Goal: Task Accomplishment & Management: Use online tool/utility

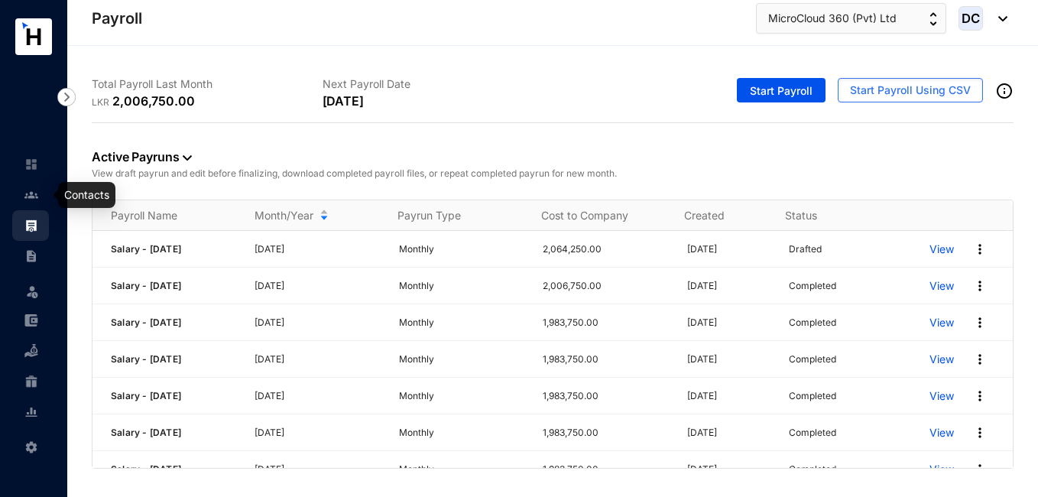
click at [28, 192] on img at bounding box center [31, 195] width 14 height 14
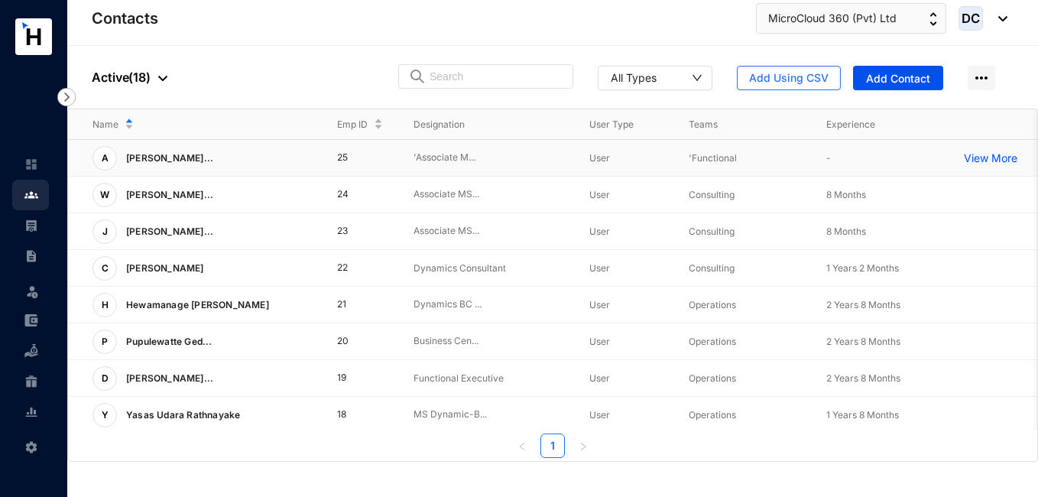
click at [369, 161] on td "25" at bounding box center [351, 158] width 76 height 37
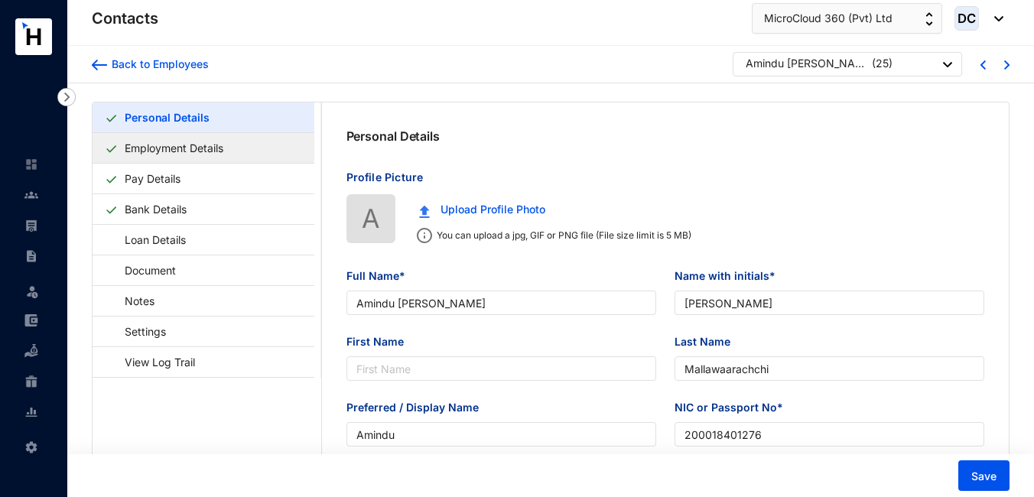
type input "Amindu [PERSON_NAME]"
type input "[PERSON_NAME]"
type input "Mallawaarachchi"
type input "Amindu"
type input "200018401276"
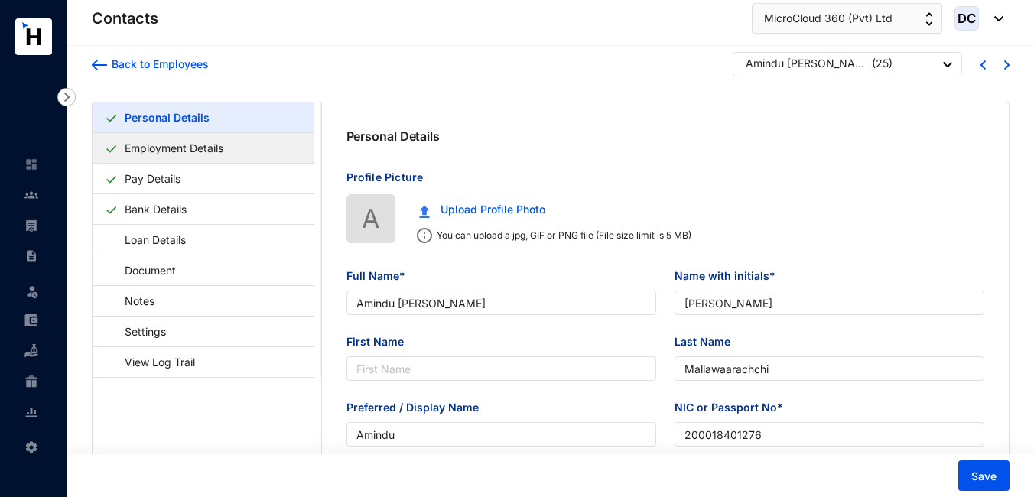
type input "755072883"
type input "'No.42/D, [PERSON_NAME], [GEOGRAPHIC_DATA]."
type input "[DATE]"
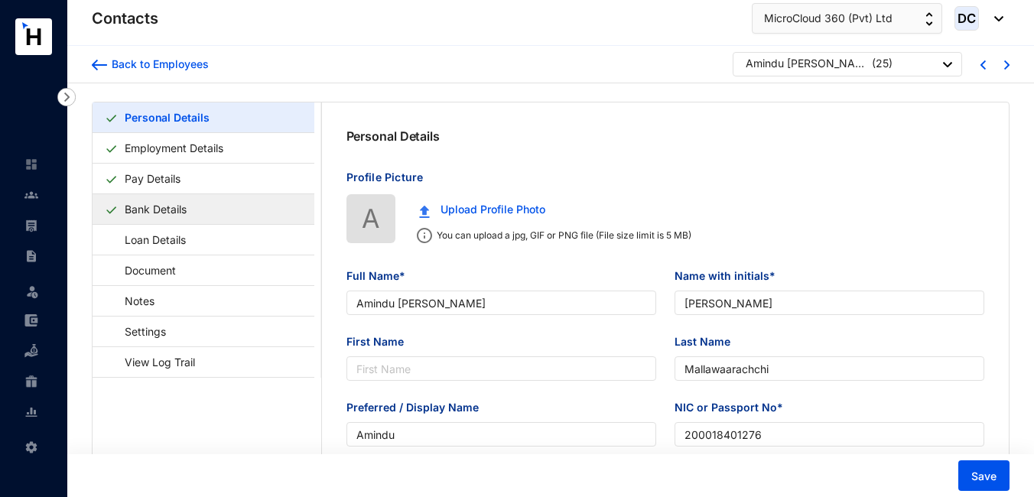
click at [171, 205] on link "Bank Details" at bounding box center [155, 208] width 74 height 31
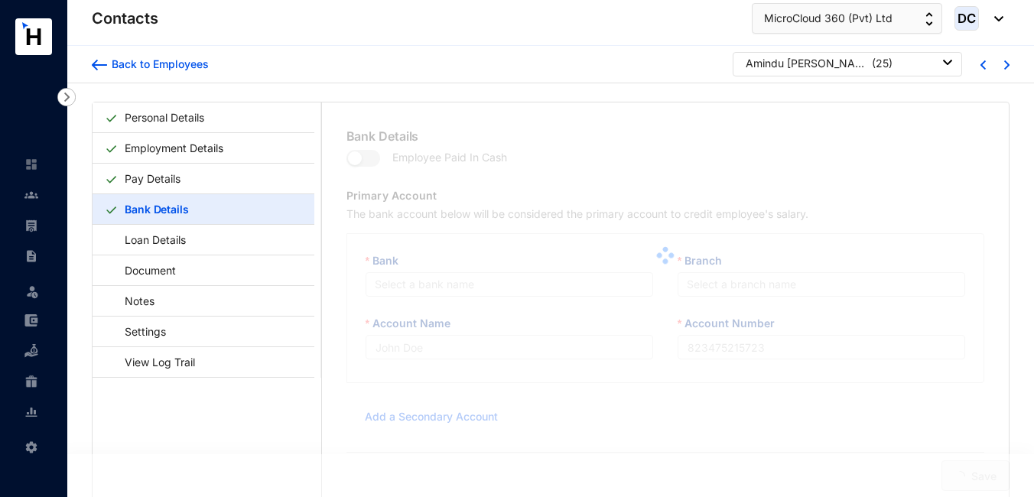
type input "[PERSON_NAME]"
type input "000000861511"
type input "[EMAIL_ADDRESS][DOMAIN_NAME]"
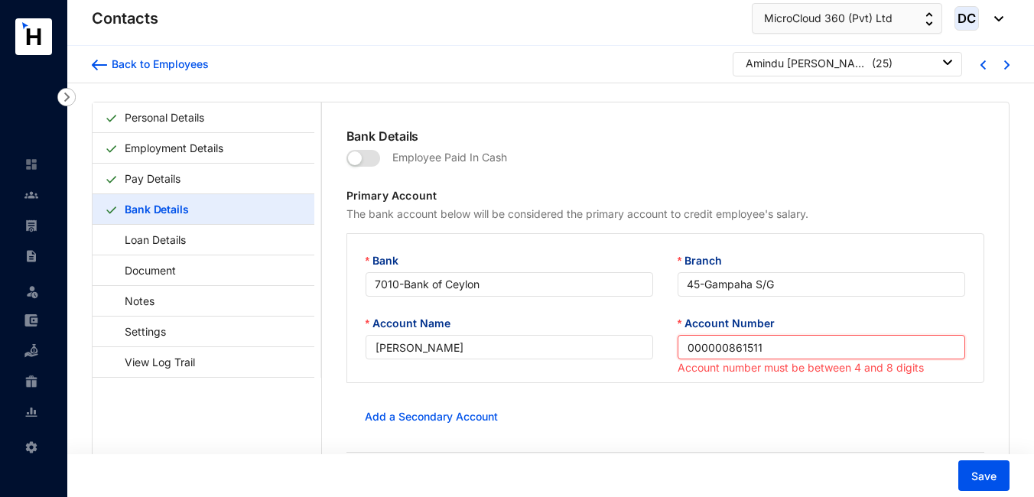
click at [723, 347] on input "000000861511" at bounding box center [820, 347] width 287 height 24
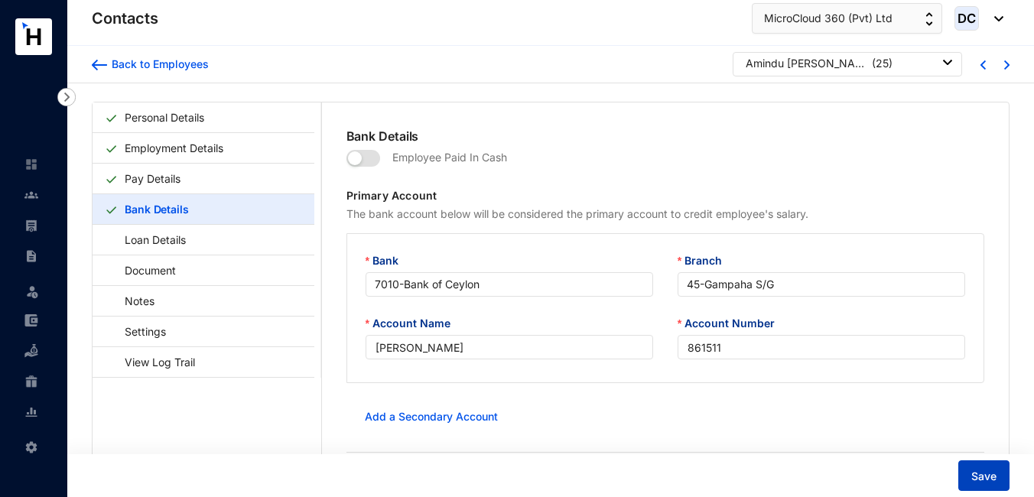
click at [982, 478] on span "Save" at bounding box center [983, 476] width 25 height 15
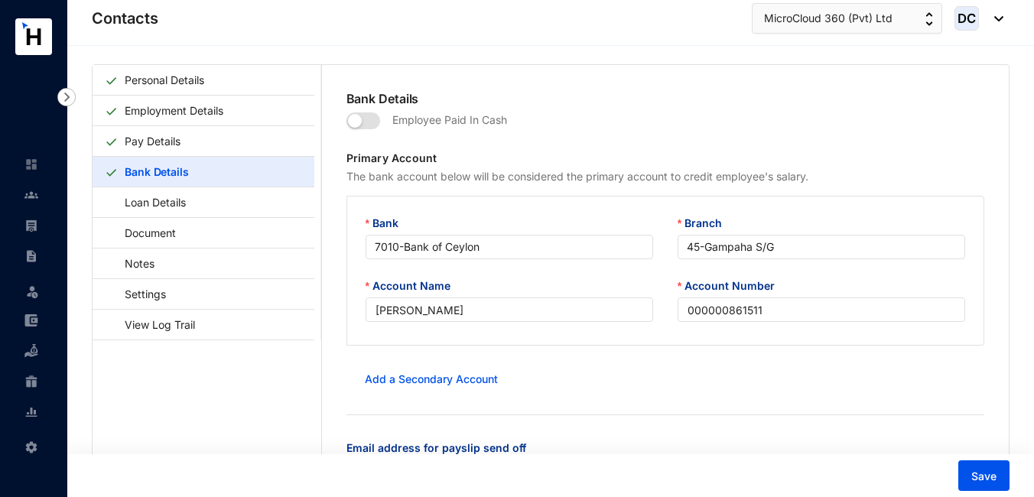
scroll to position [37, 0]
click at [733, 313] on input "000000861511" at bounding box center [820, 310] width 287 height 24
click at [725, 310] on input "000000861511" at bounding box center [820, 310] width 287 height 24
click at [971, 467] on button "Save" at bounding box center [983, 475] width 51 height 31
type input "000000861511"
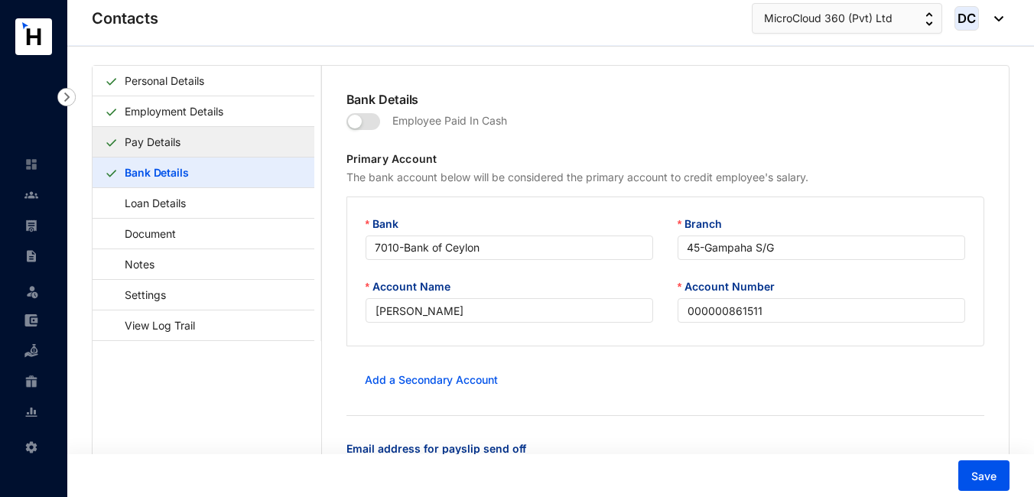
click at [165, 144] on link "Pay Details" at bounding box center [152, 141] width 68 height 31
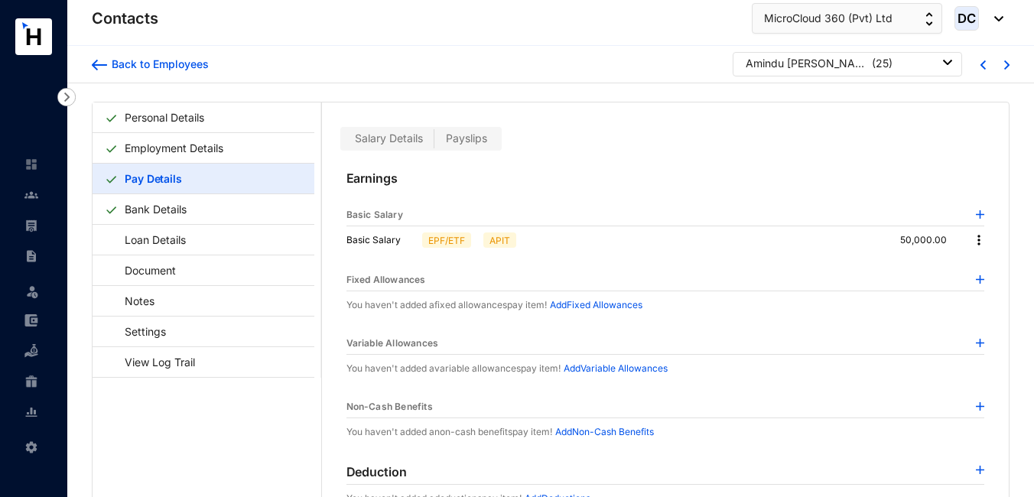
click at [407, 138] on span "Salary Details" at bounding box center [389, 137] width 68 height 13
click at [343, 142] on input "Salary Details" at bounding box center [343, 142] width 0 height 0
click at [187, 147] on link "Employment Details" at bounding box center [173, 147] width 111 height 31
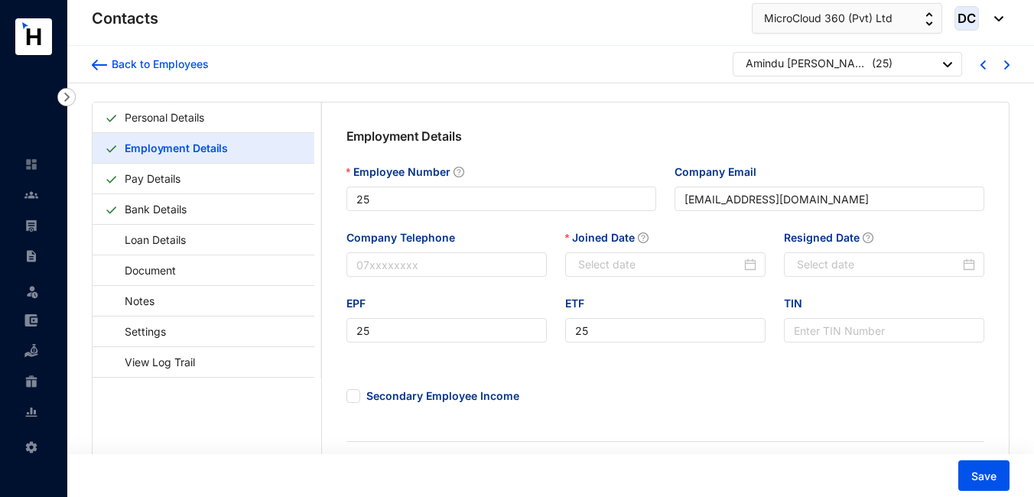
type input "[DATE]"
click at [210, 112] on link "Personal Details" at bounding box center [164, 117] width 92 height 31
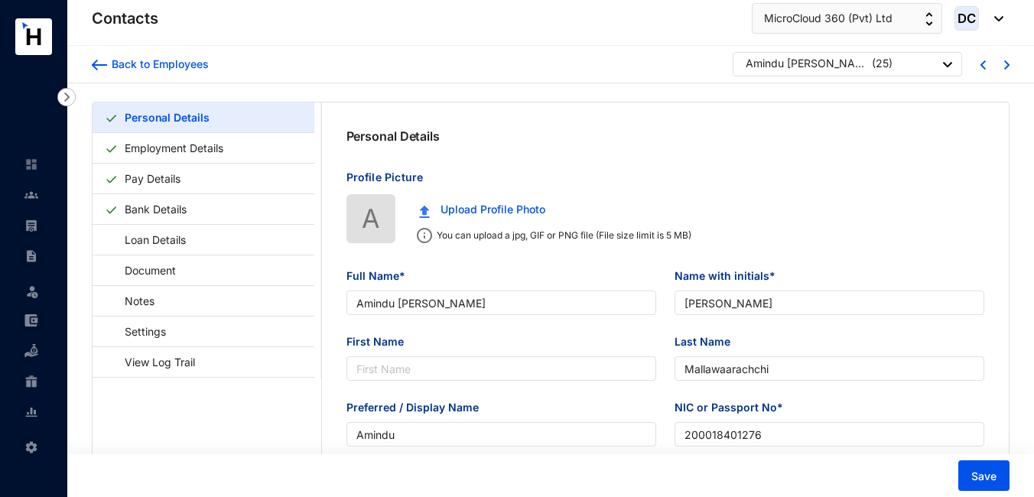
type input "[DATE]"
click at [181, 199] on link "Bank Details" at bounding box center [155, 208] width 74 height 31
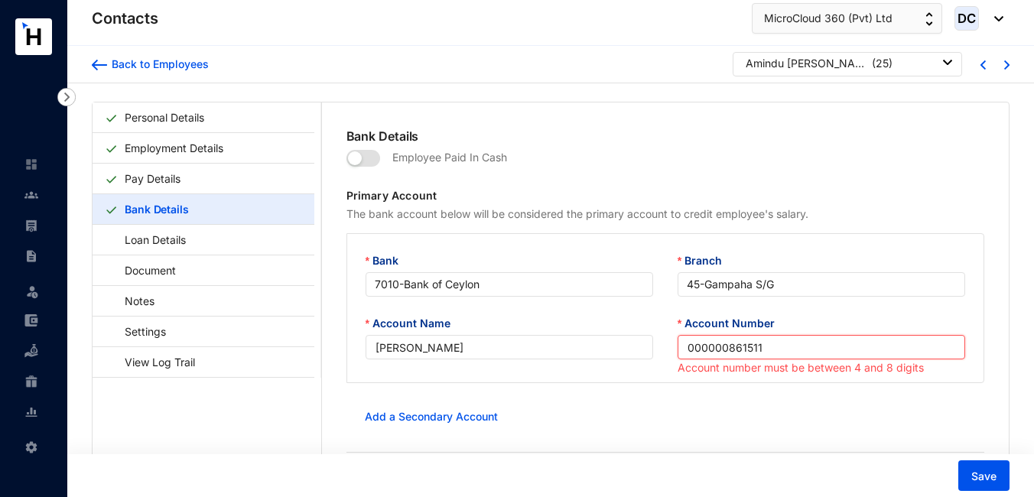
click at [770, 348] on input "000000861511" at bounding box center [820, 347] width 287 height 24
type input "0"
click at [711, 343] on input "Account Number" at bounding box center [820, 347] width 287 height 24
paste input "861511"
click at [668, 394] on form "Employee Paid In Cash Primary Account The bank account below will be considered…" at bounding box center [665, 345] width 638 height 401
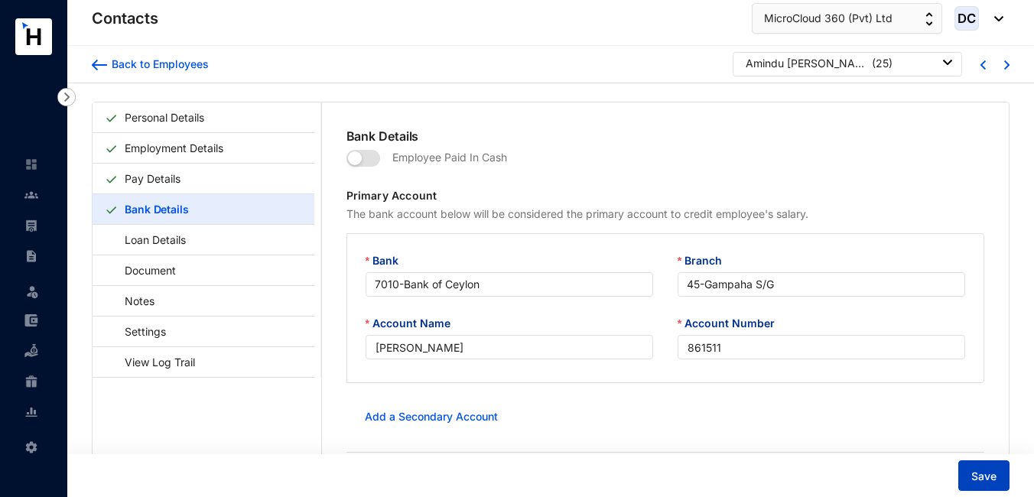
click at [978, 475] on span "Save" at bounding box center [983, 476] width 25 height 15
type input "000000861511"
click at [30, 193] on img at bounding box center [31, 195] width 14 height 14
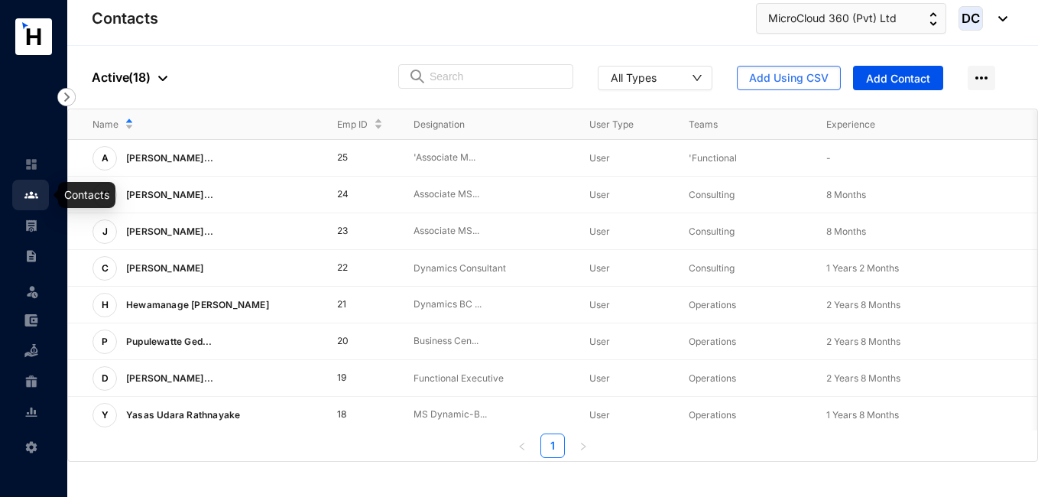
click at [31, 226] on img at bounding box center [31, 226] width 14 height 14
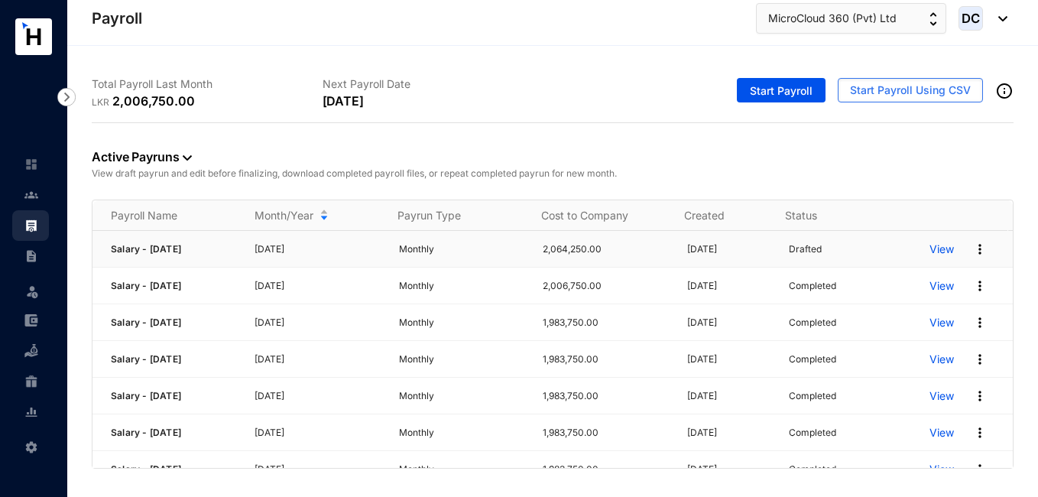
click at [936, 247] on p "View" at bounding box center [942, 249] width 24 height 15
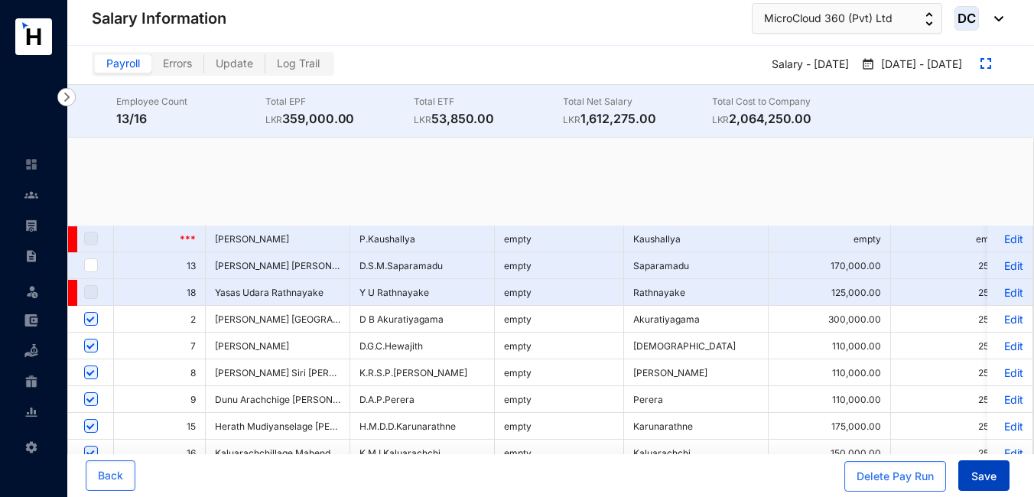
checkbox input "true"
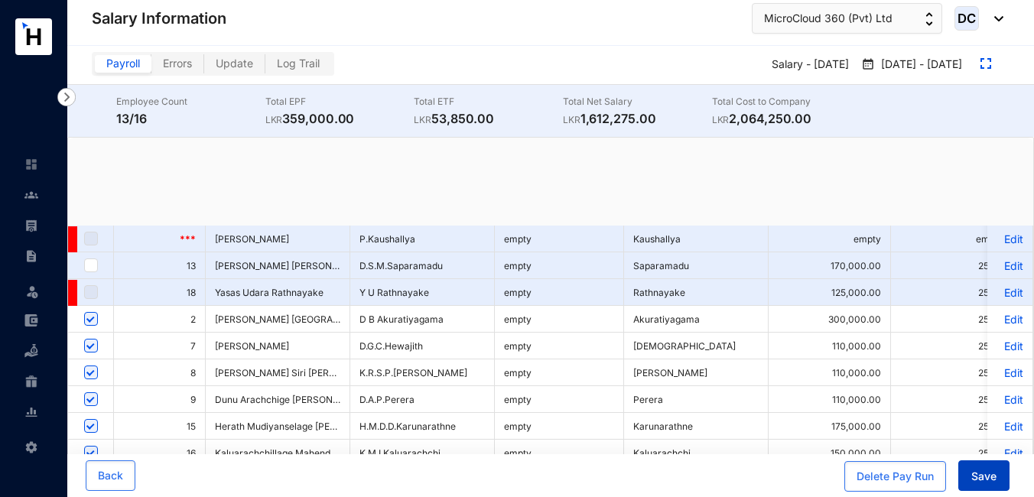
checkbox input "true"
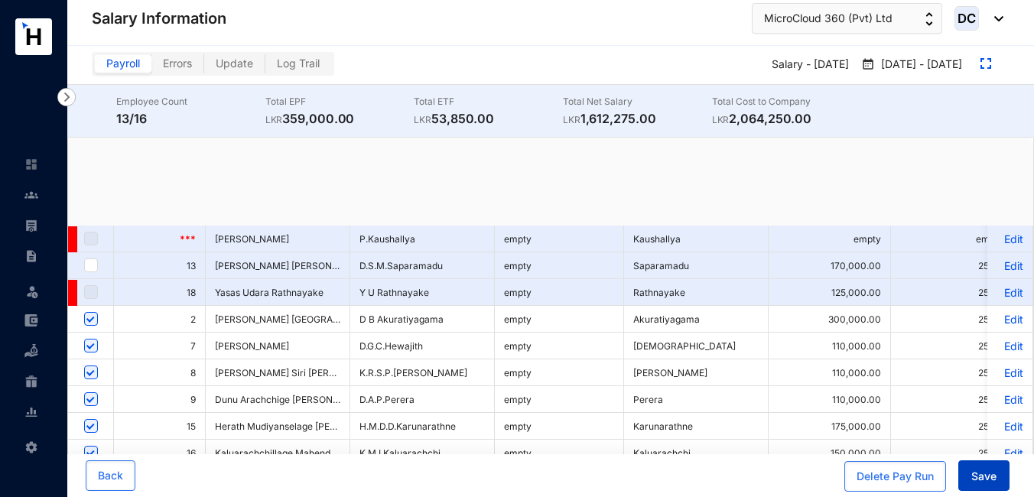
checkbox input "true"
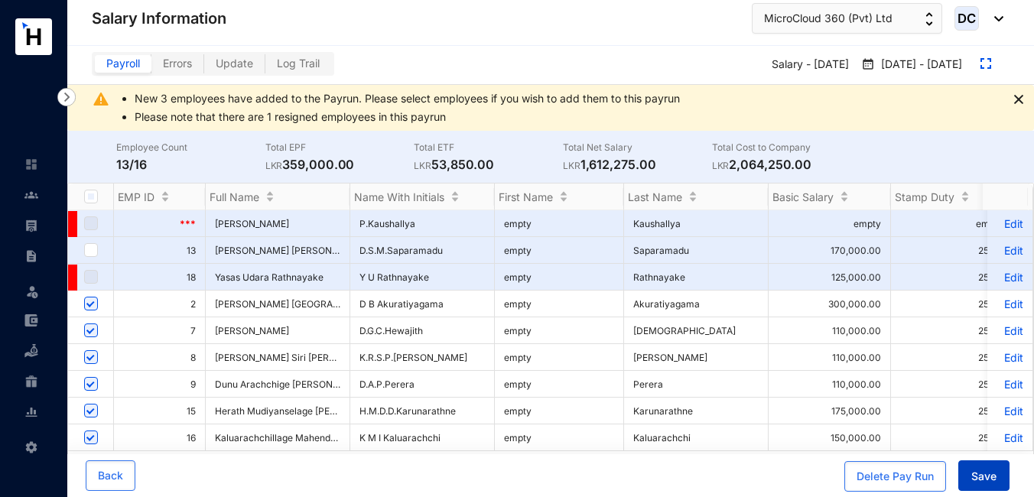
click at [988, 474] on span "Save" at bounding box center [983, 476] width 25 height 15
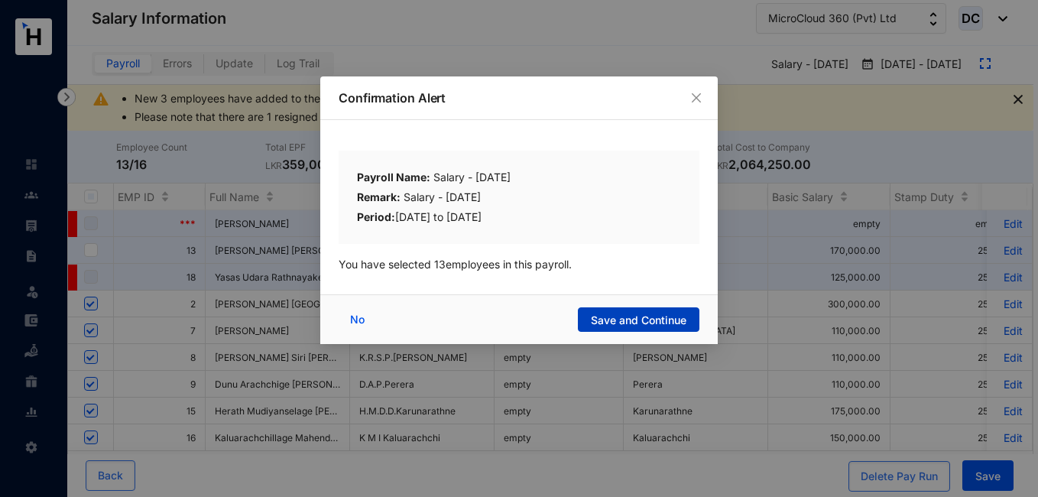
click at [643, 313] on span "Save and Continue" at bounding box center [639, 320] width 96 height 15
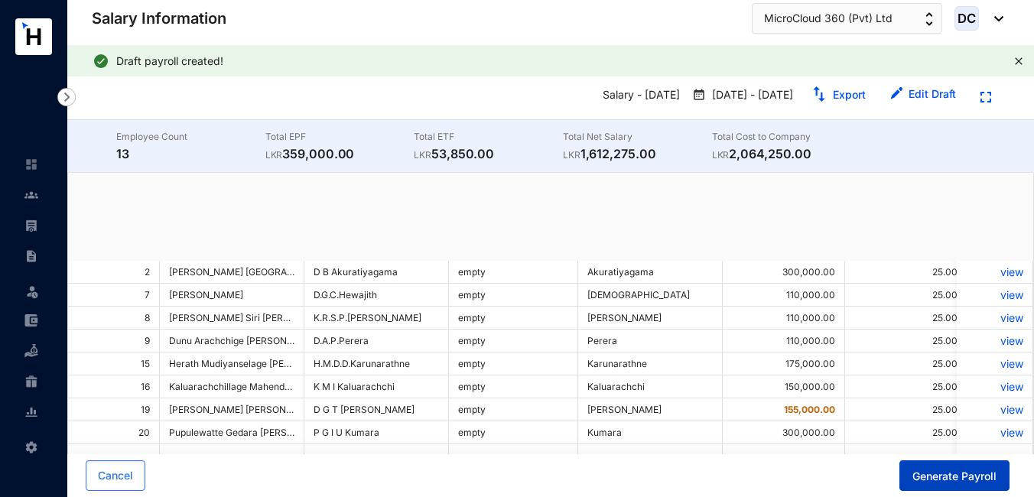
click at [944, 469] on span "Generate Payroll" at bounding box center [954, 476] width 84 height 15
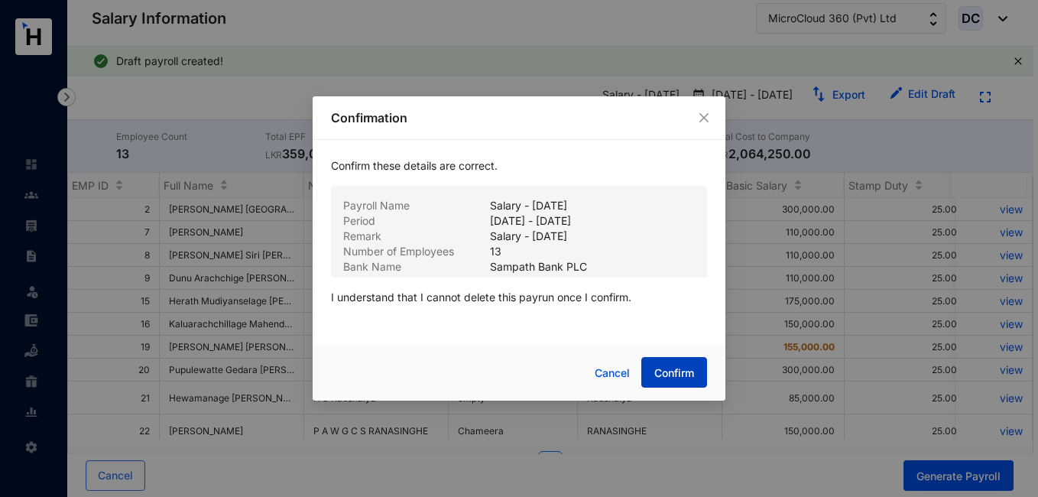
click at [683, 372] on span "Confirm" at bounding box center [674, 372] width 40 height 15
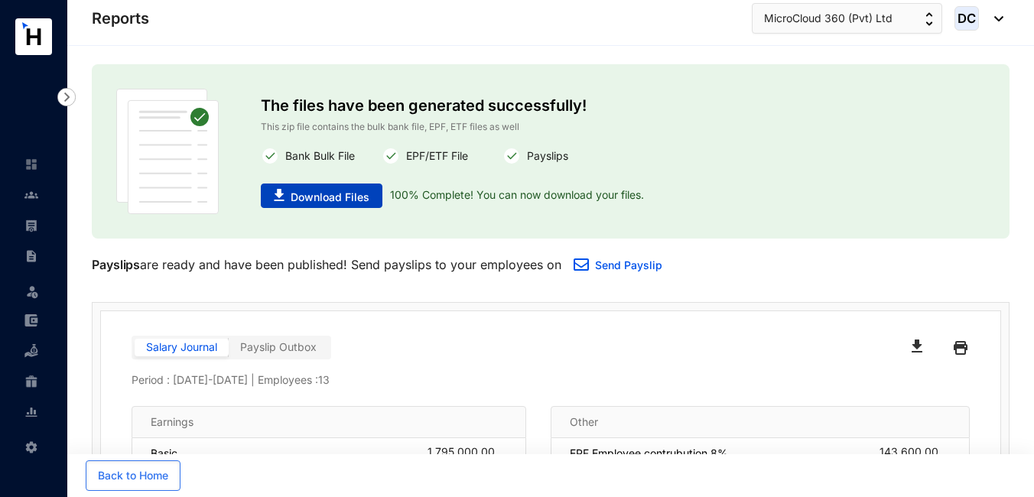
click at [320, 196] on span "Download Files" at bounding box center [329, 197] width 79 height 15
click at [969, 22] on span "DC" at bounding box center [966, 18] width 18 height 13
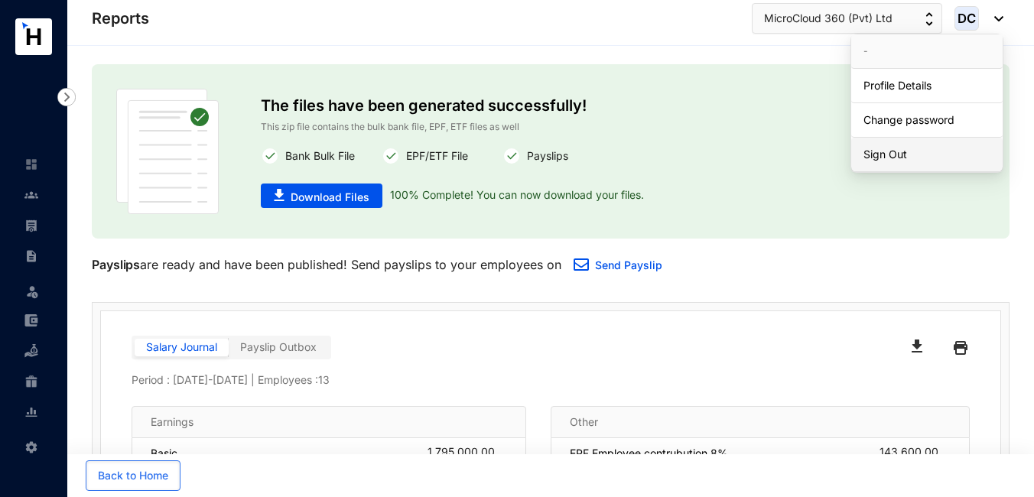
click at [903, 148] on link "Sign Out" at bounding box center [926, 154] width 127 height 15
